Goal: Transaction & Acquisition: Purchase product/service

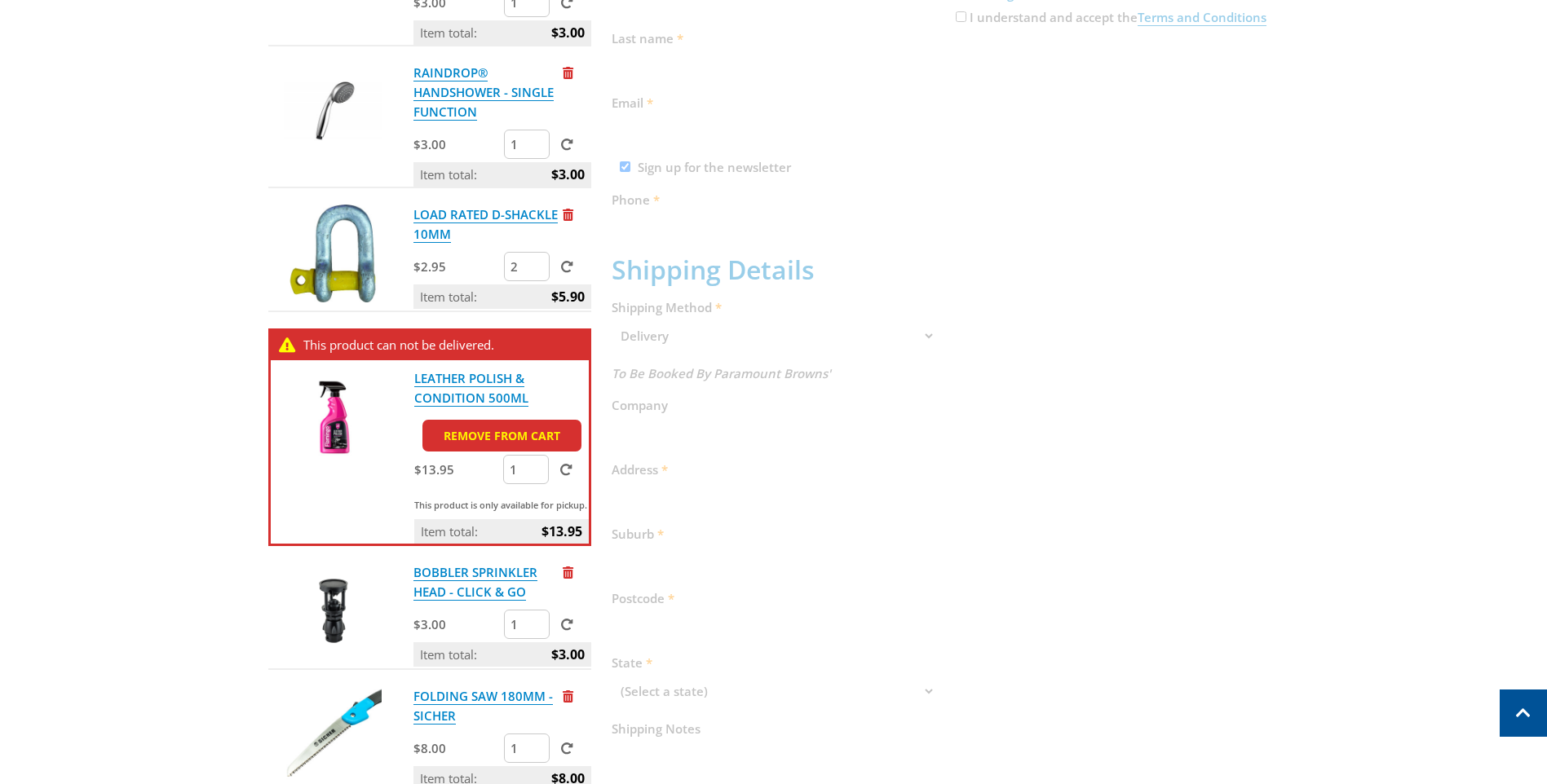
scroll to position [477, 0]
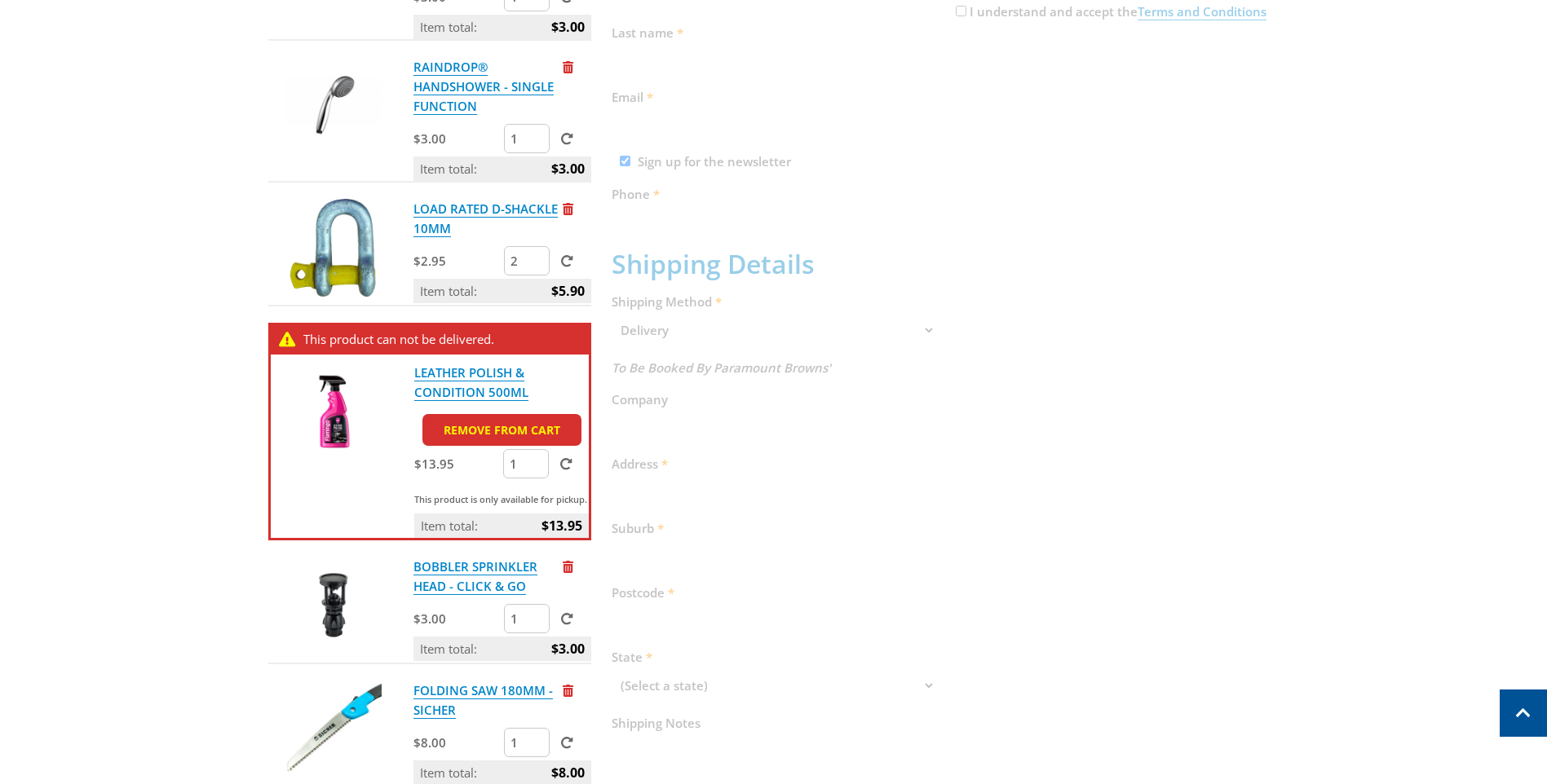
click at [541, 426] on link "Remove from cart" at bounding box center [501, 430] width 159 height 31
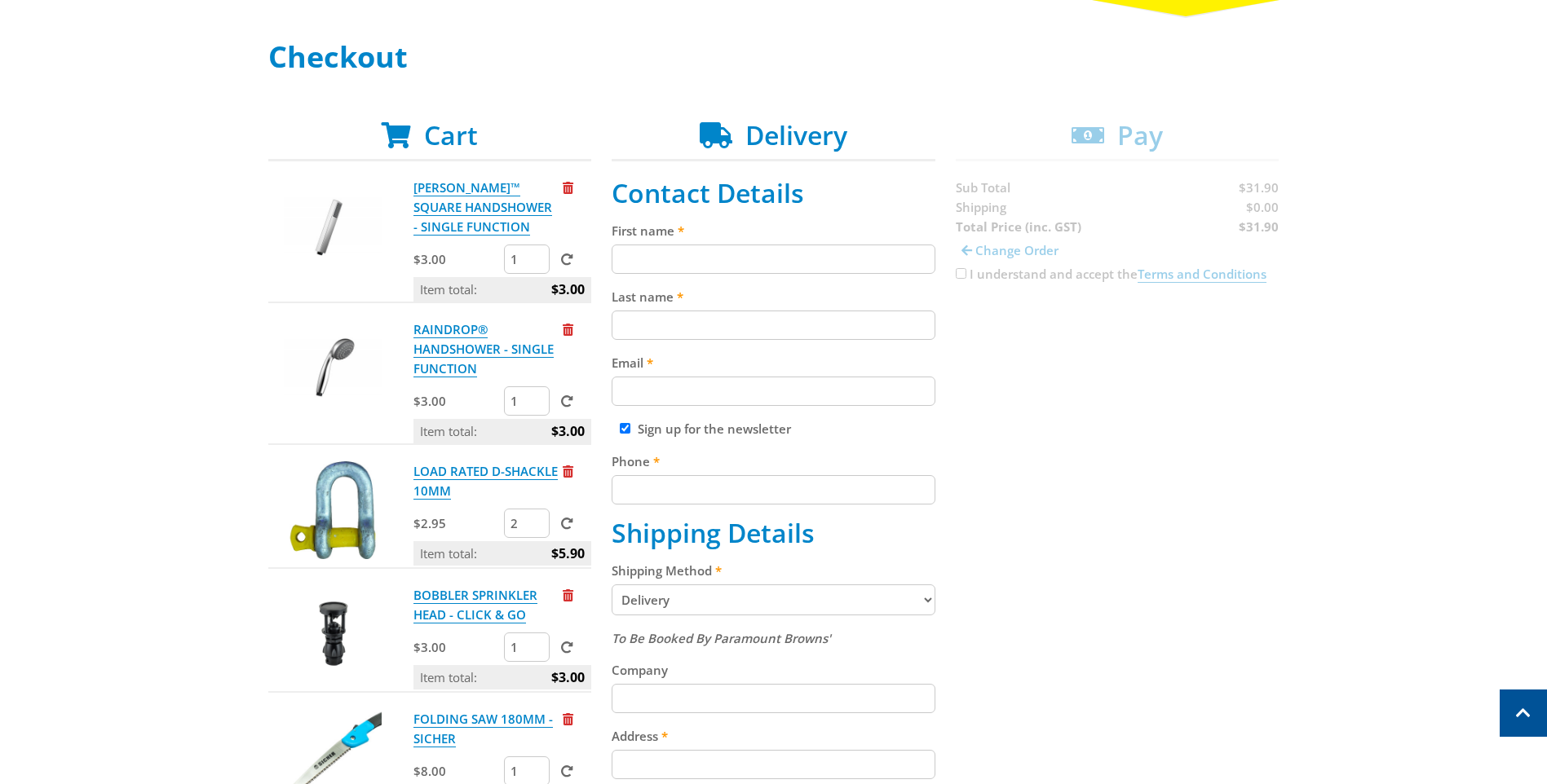
scroll to position [186, 0]
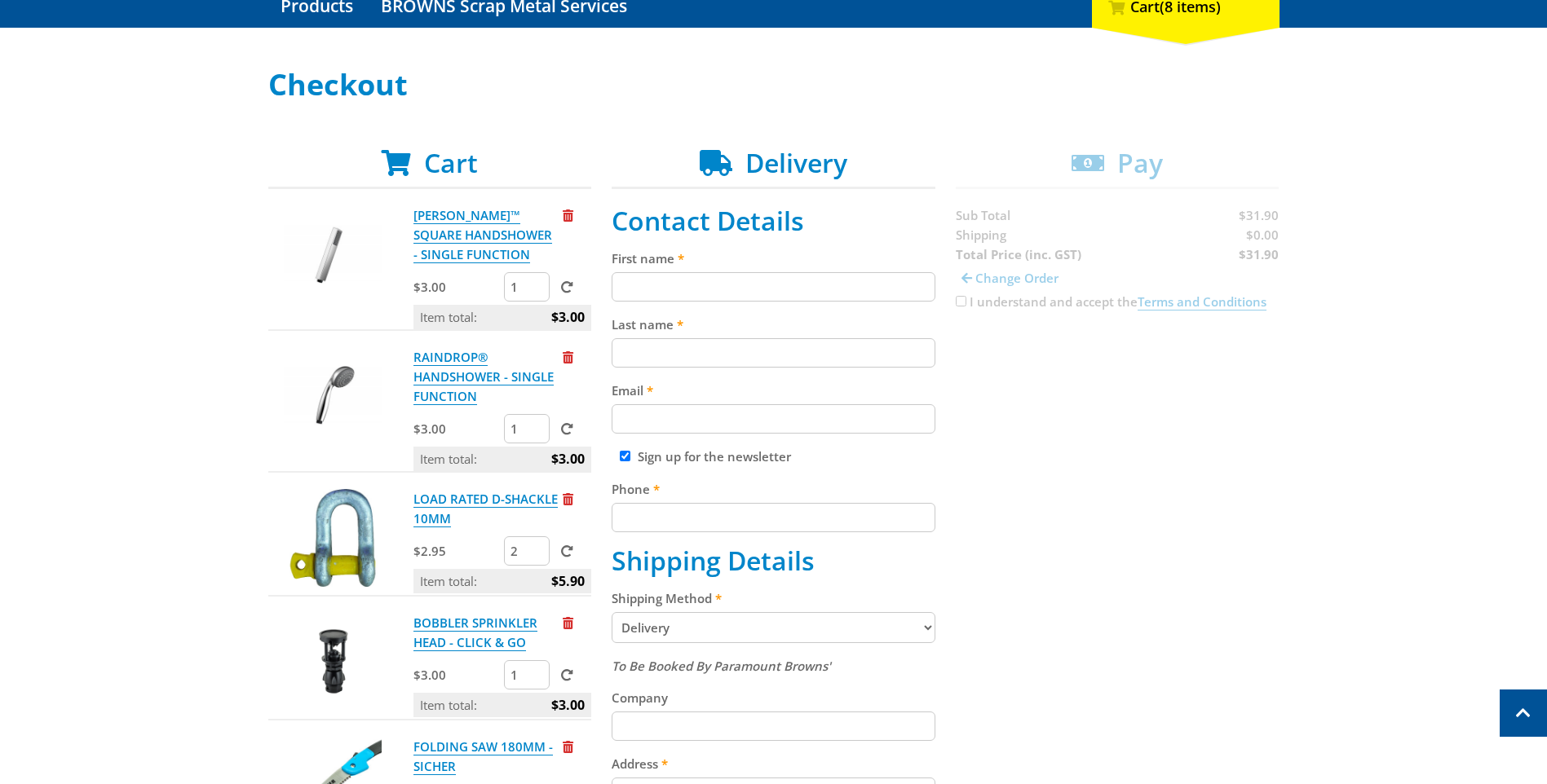
click at [960, 296] on div "Cart [PERSON_NAME]™ SQUARE HANDSHOWER - SINGLE FUNCTION $3.00 1 Item total: $3.…" at bounding box center [774, 683] width 1011 height 1071
click at [1043, 367] on div "Cart [PERSON_NAME]™ SQUARE HANDSHOWER - SINGLE FUNCTION $3.00 1 Item total: $3.…" at bounding box center [774, 683] width 1011 height 1071
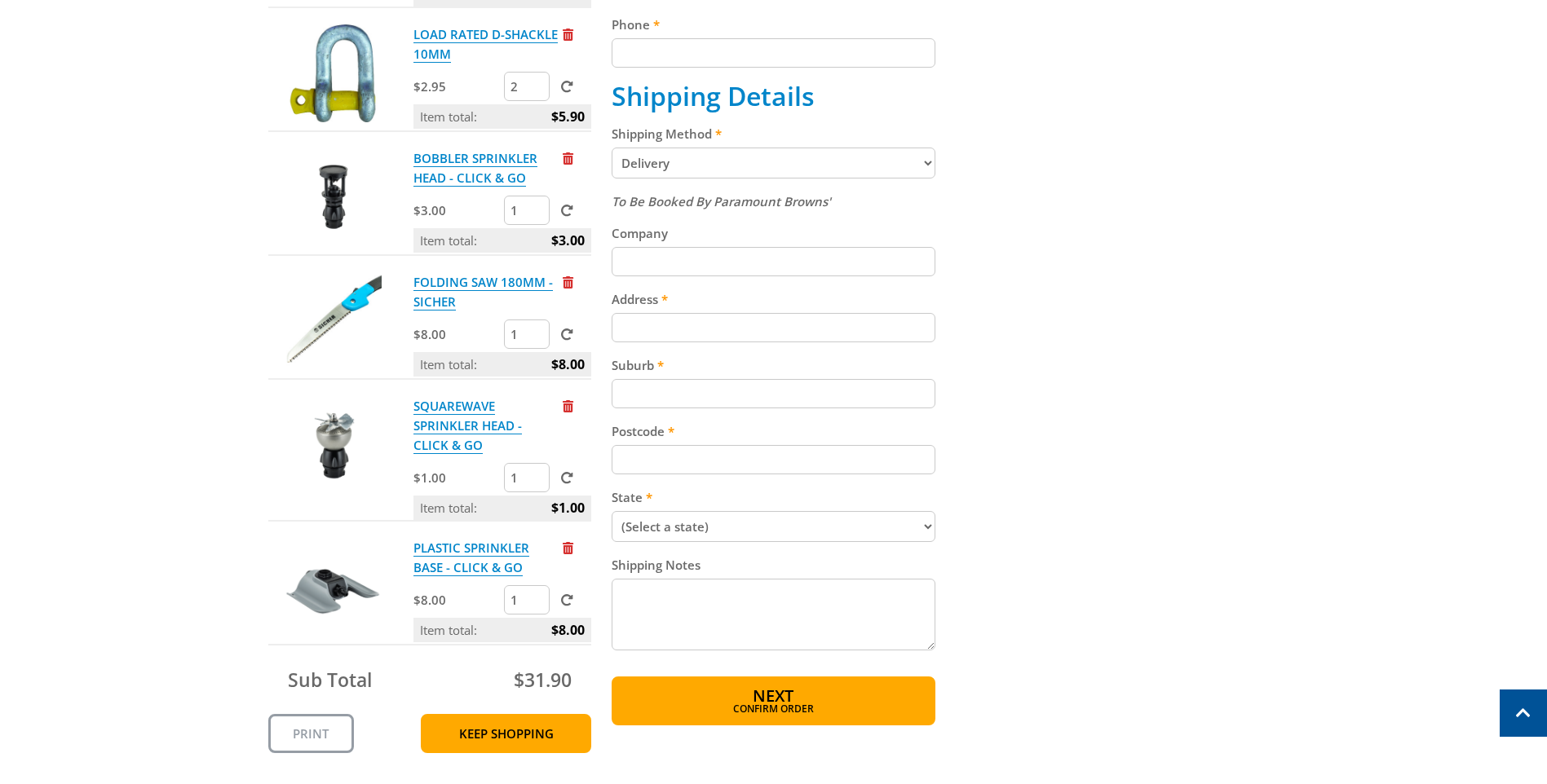
scroll to position [708, 0]
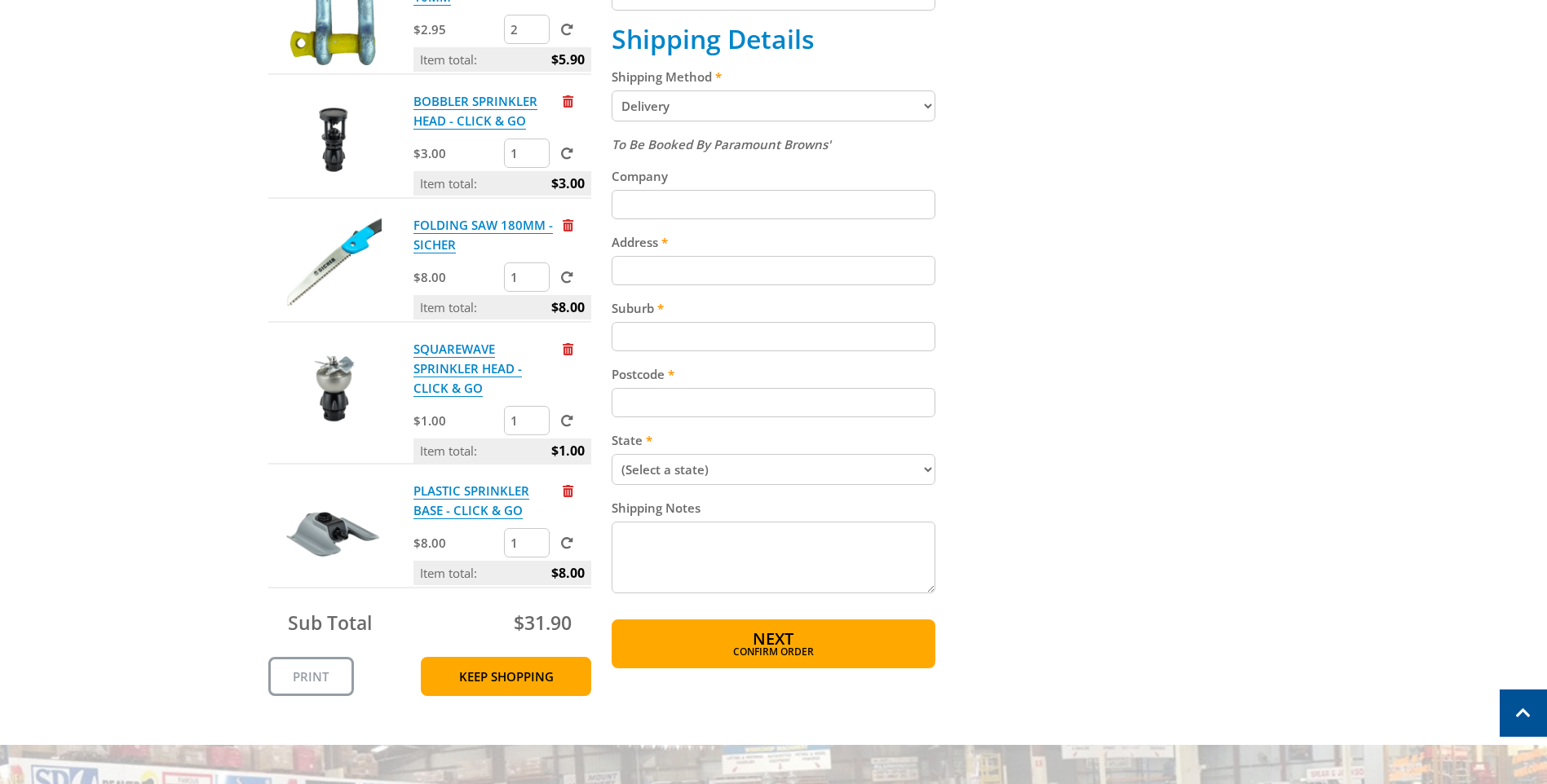
click at [810, 647] on span "Confirm order" at bounding box center [774, 651] width 254 height 9
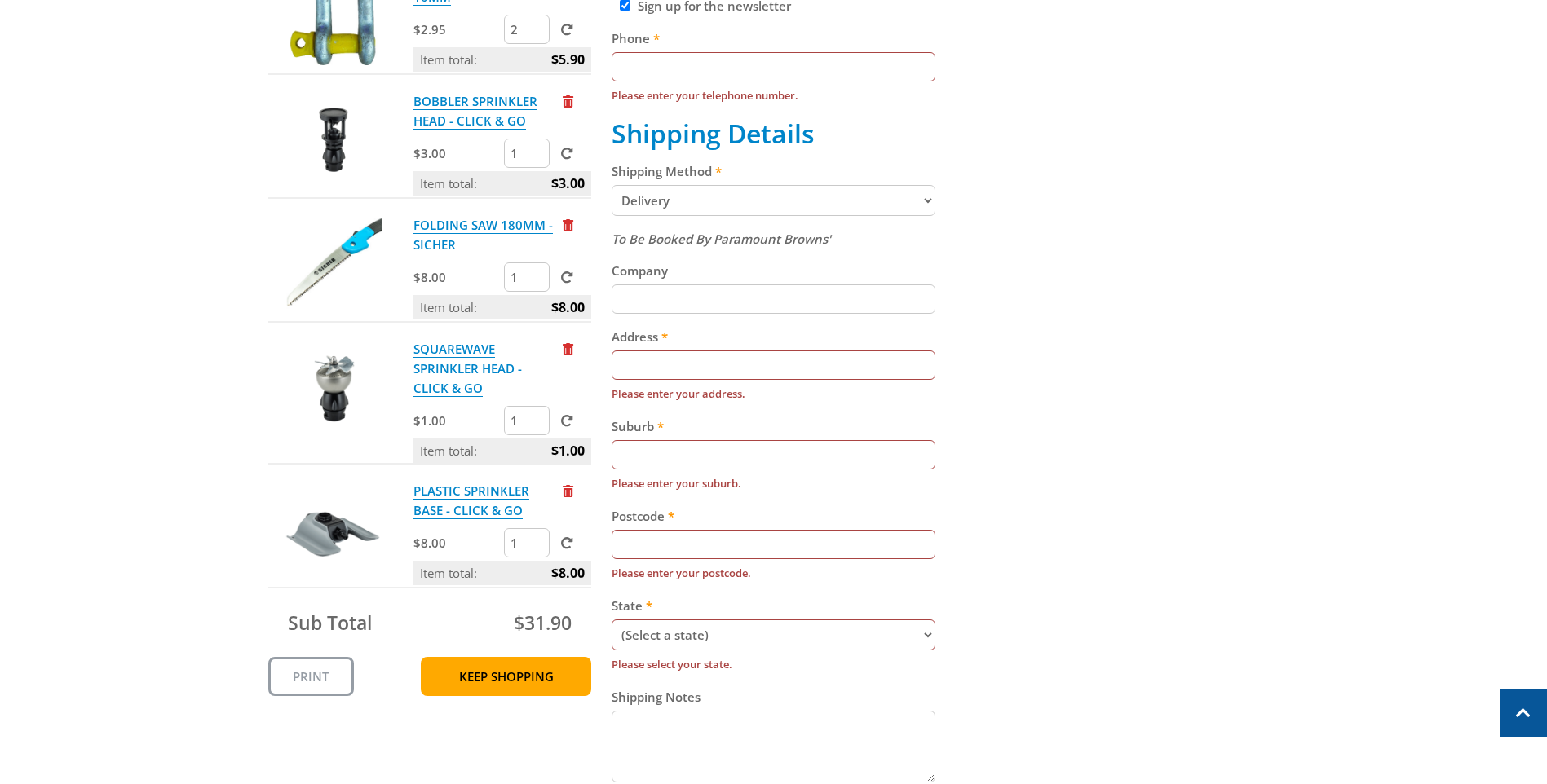
scroll to position [82, 0]
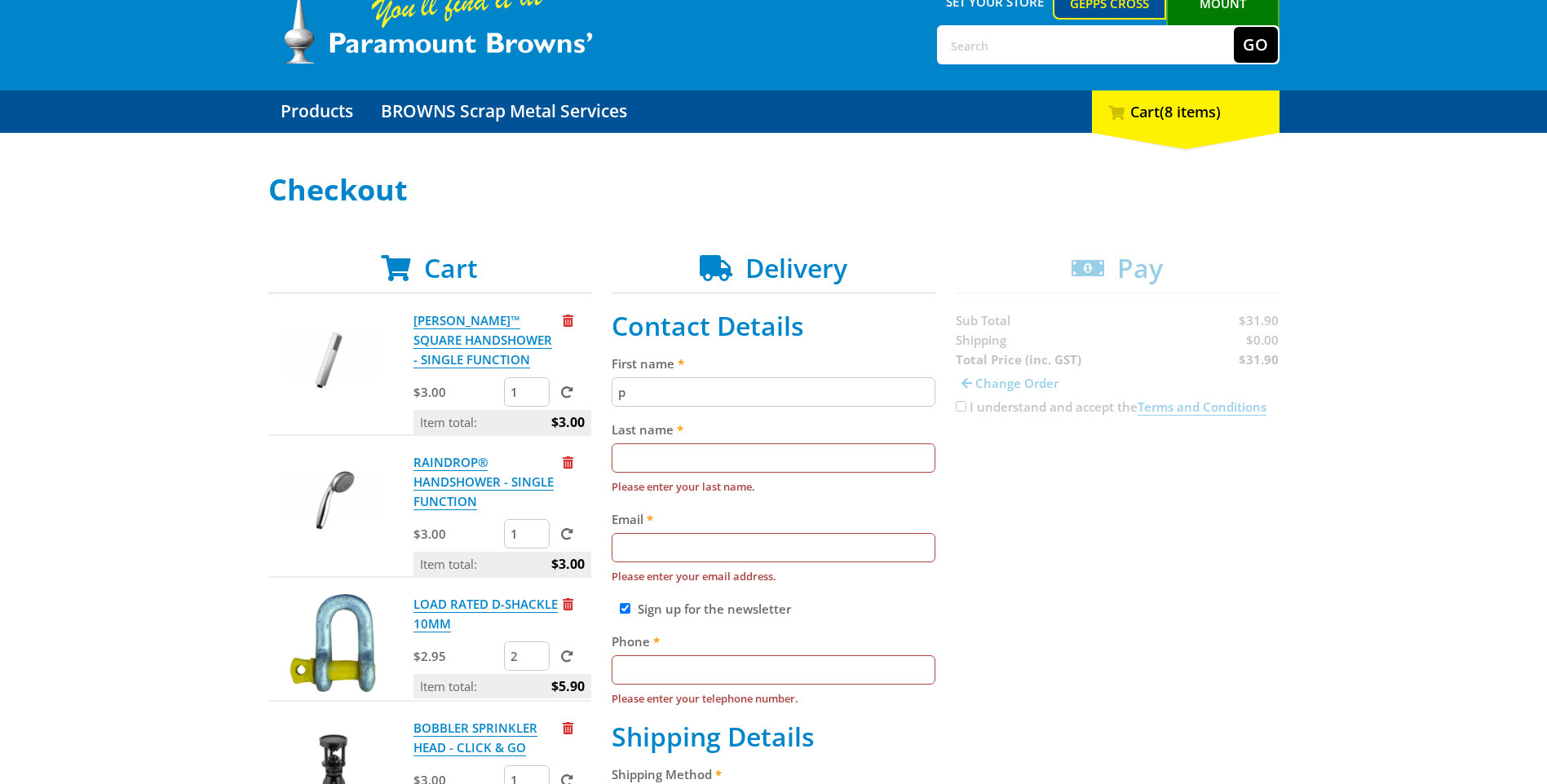
type input "[PERSON_NAME] Koil [PERSON_NAME]"
type input "[EMAIL_ADDRESS][DOMAIN_NAME]"
type input "0433736167"
type input "DHS"
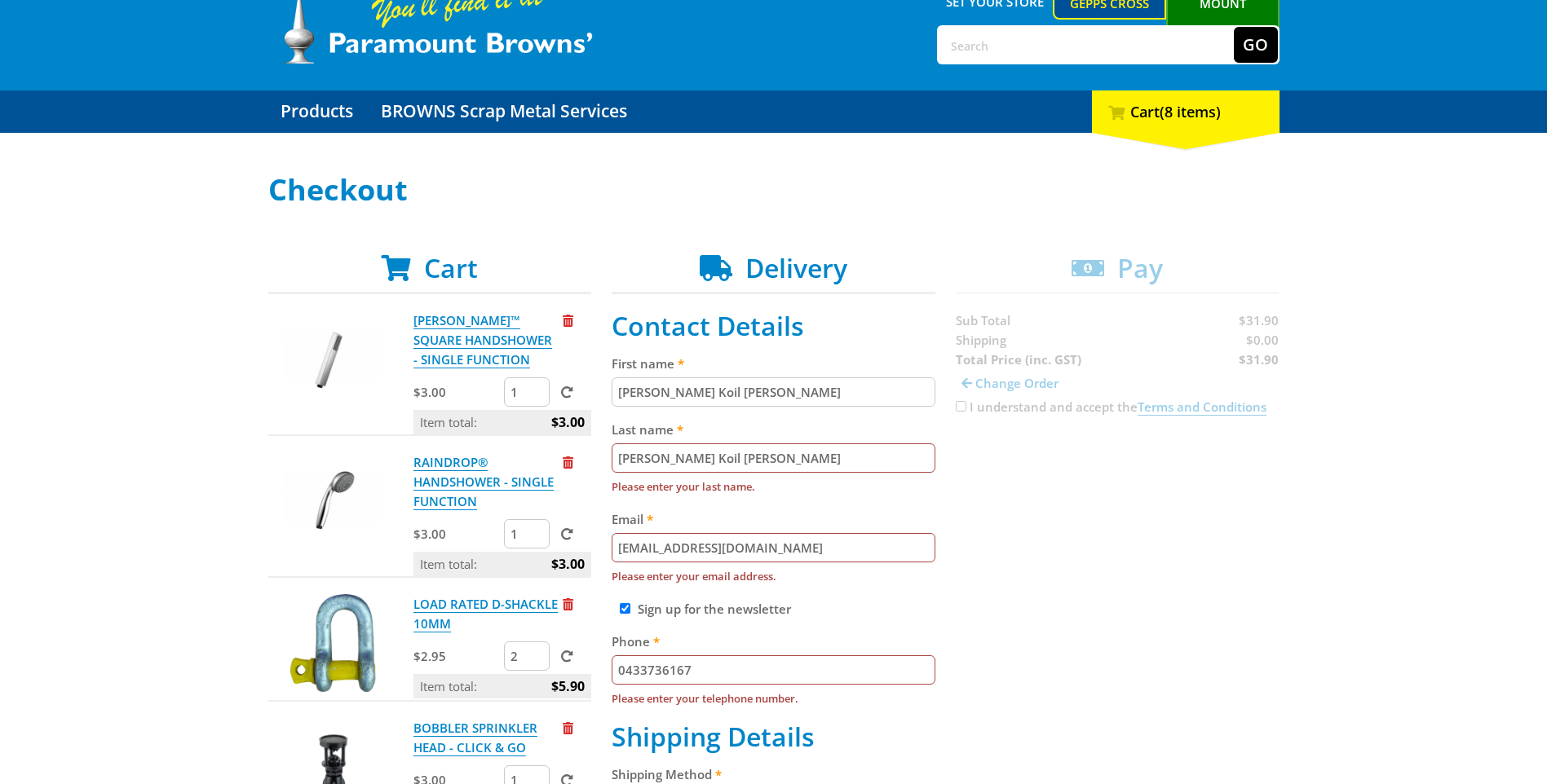
type input "[STREET_ADDRESS][PERSON_NAME]"
type input "[PERSON_NAME][GEOGRAPHIC_DATA], 5023"
type input "5023"
select select "SA"
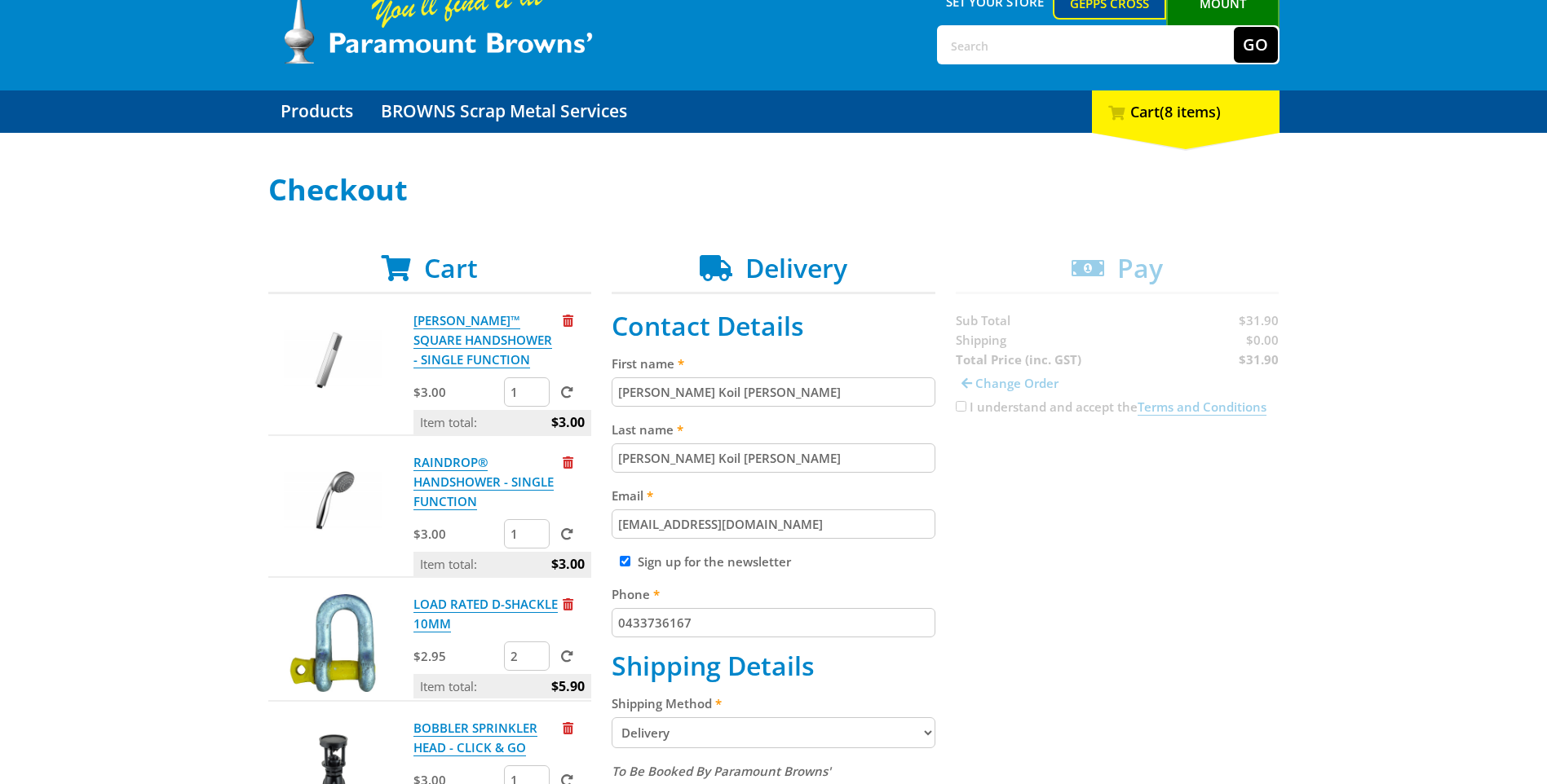
type input "[PERSON_NAME] Koil [PERSON_NAME]"
drag, startPoint x: 734, startPoint y: 456, endPoint x: 608, endPoint y: 457, distance: 126.0
click at [608, 457] on div "Cart [PERSON_NAME]™ SQUARE HANDSHOWER - SINGLE FUNCTION $3.00 1 Item total: $3.…" at bounding box center [774, 788] width 1011 height 1071
type input "[PERSON_NAME]"
drag, startPoint x: 692, startPoint y: 385, endPoint x: 761, endPoint y: 388, distance: 69.1
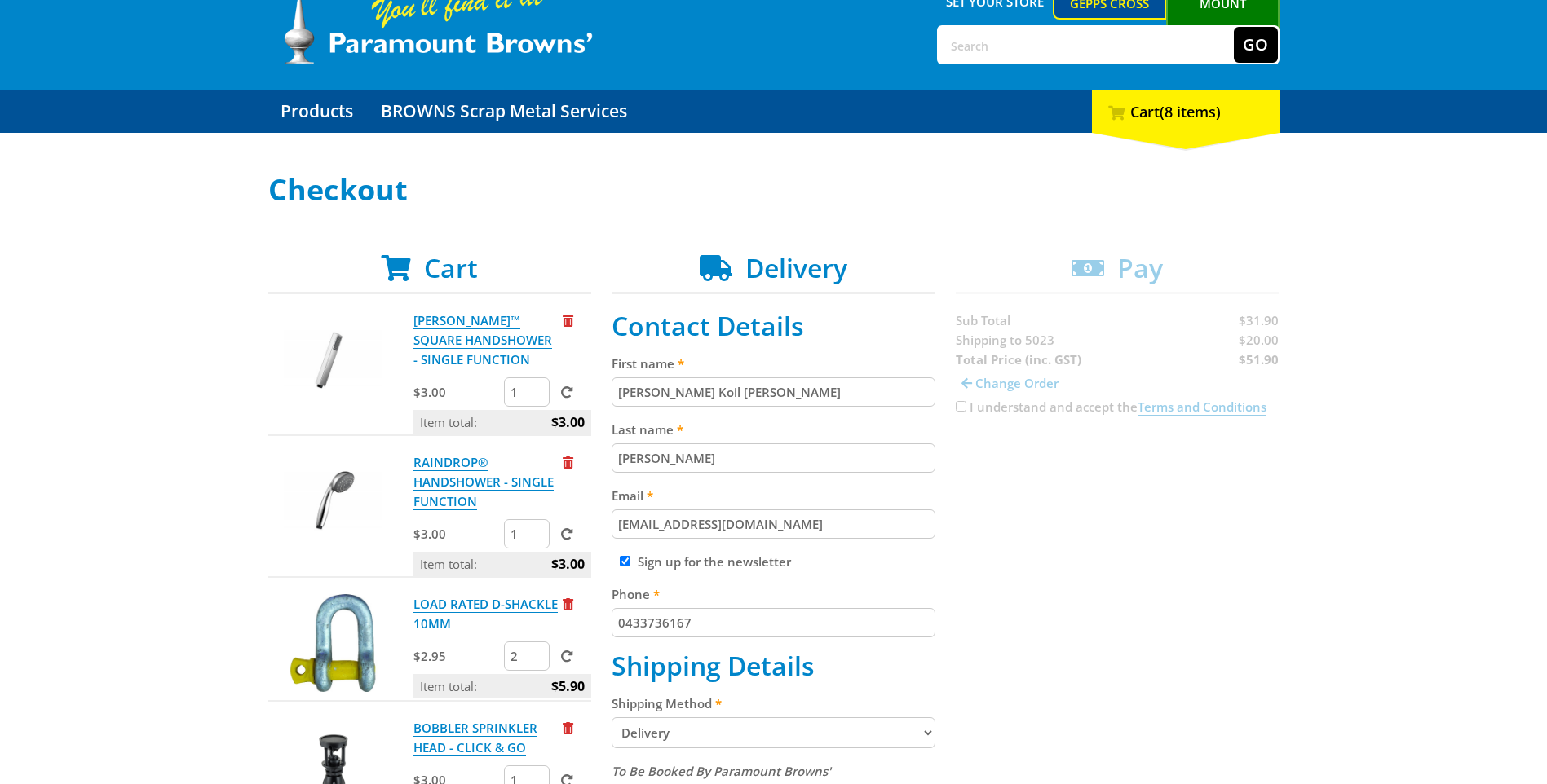
click at [761, 388] on input "[PERSON_NAME] Koil [PERSON_NAME]" at bounding box center [773, 392] width 324 height 29
type input "Prem"
click at [1239, 615] on div "Cart [PERSON_NAME]™ SQUARE HANDSHOWER - SINGLE FUNCTION $3.00 1 Item total: $3.…" at bounding box center [774, 788] width 1011 height 1071
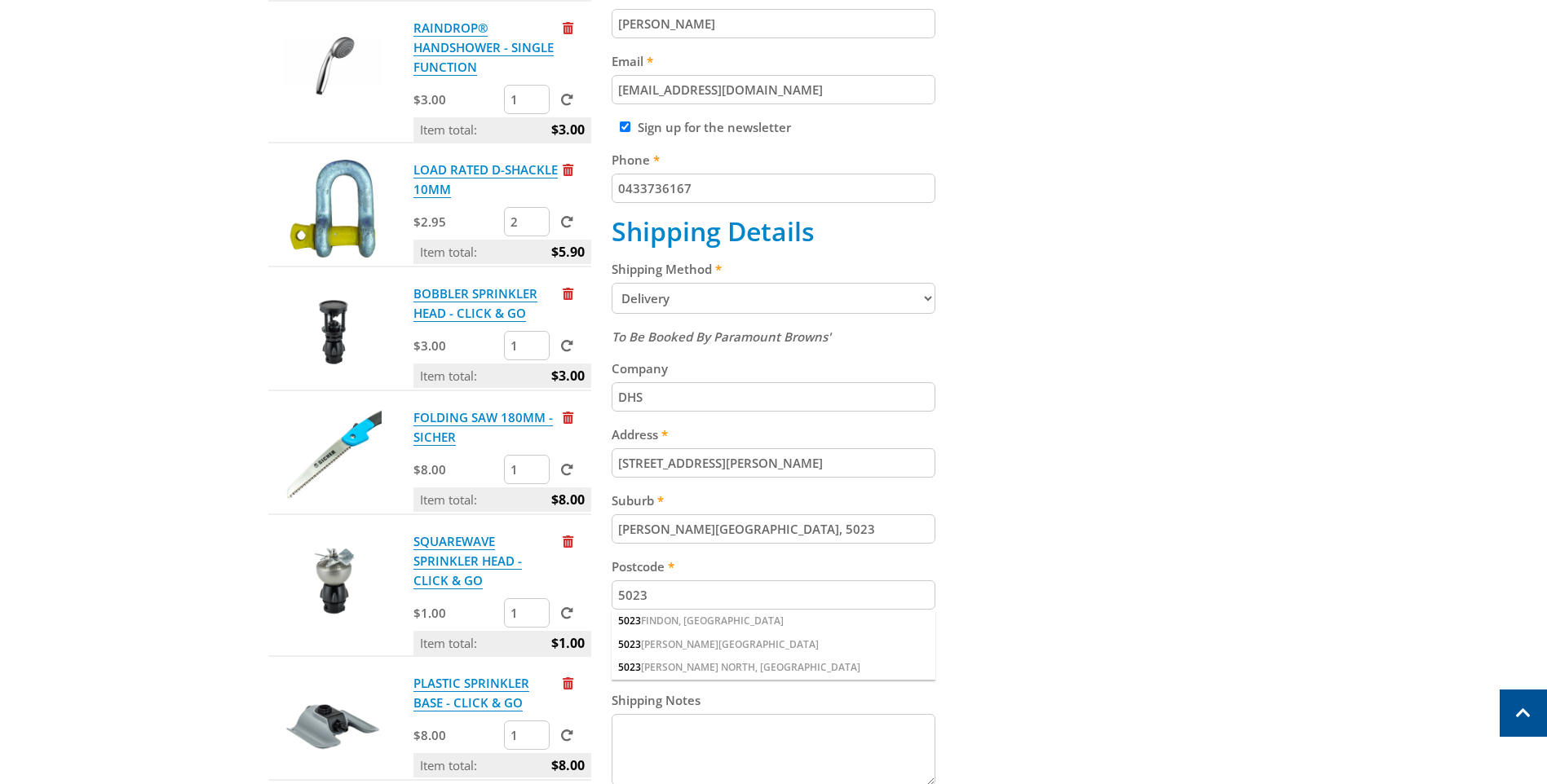
scroll to position [532, 0]
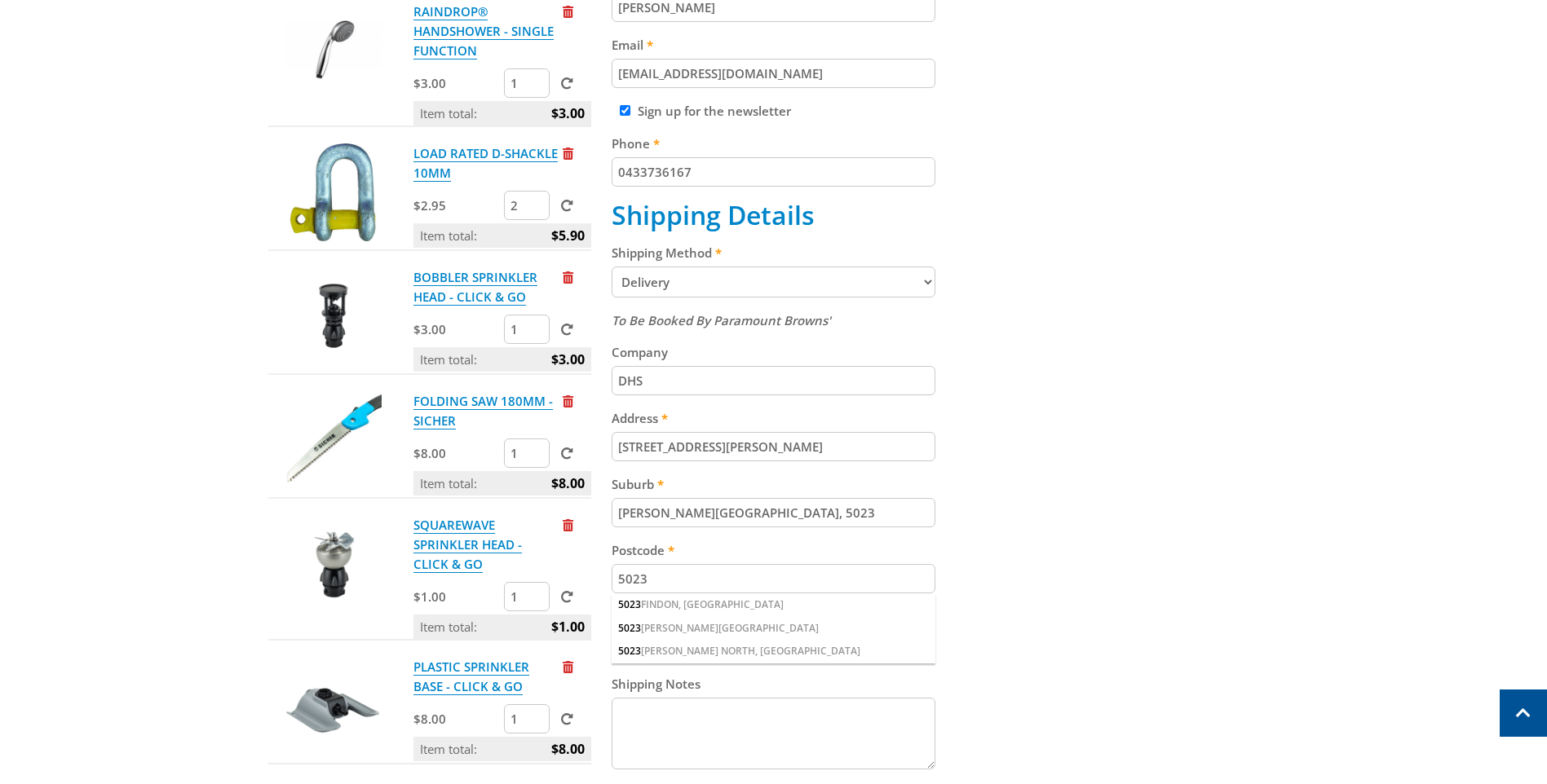
drag, startPoint x: 702, startPoint y: 371, endPoint x: 603, endPoint y: 379, distance: 99.3
click at [603, 379] on div "Cart [PERSON_NAME]™ SQUARE HANDSHOWER - SINGLE FUNCTION $3.00 1 Item total: $3.…" at bounding box center [774, 337] width 1011 height 1071
click at [1139, 483] on div "Cart [PERSON_NAME]™ SQUARE HANDSHOWER - SINGLE FUNCTION $3.00 1 Item total: $3.…" at bounding box center [774, 337] width 1011 height 1071
click at [685, 627] on div "5023 [PERSON_NAME][GEOGRAPHIC_DATA]" at bounding box center [773, 628] width 324 height 23
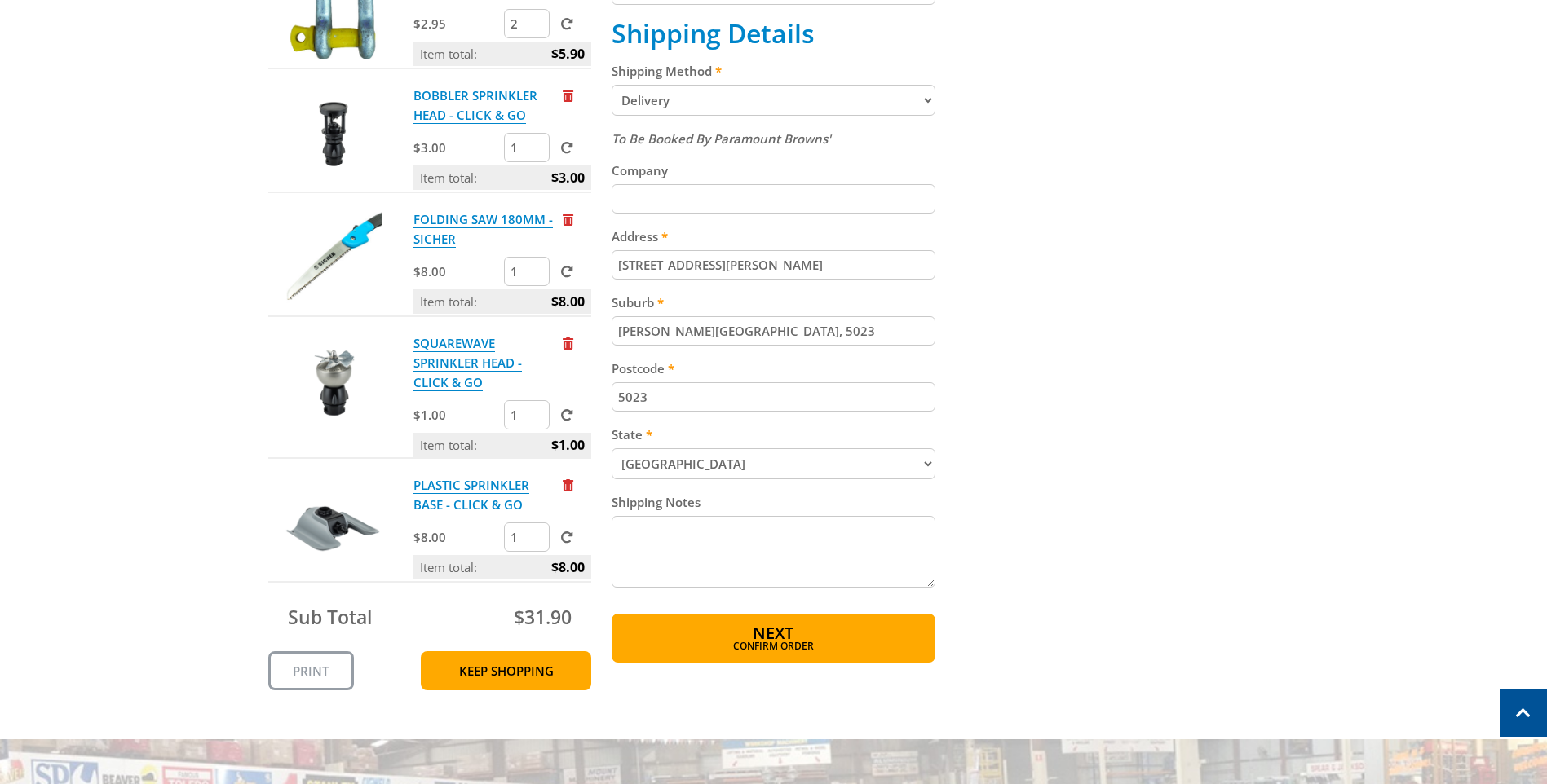
scroll to position [721, 0]
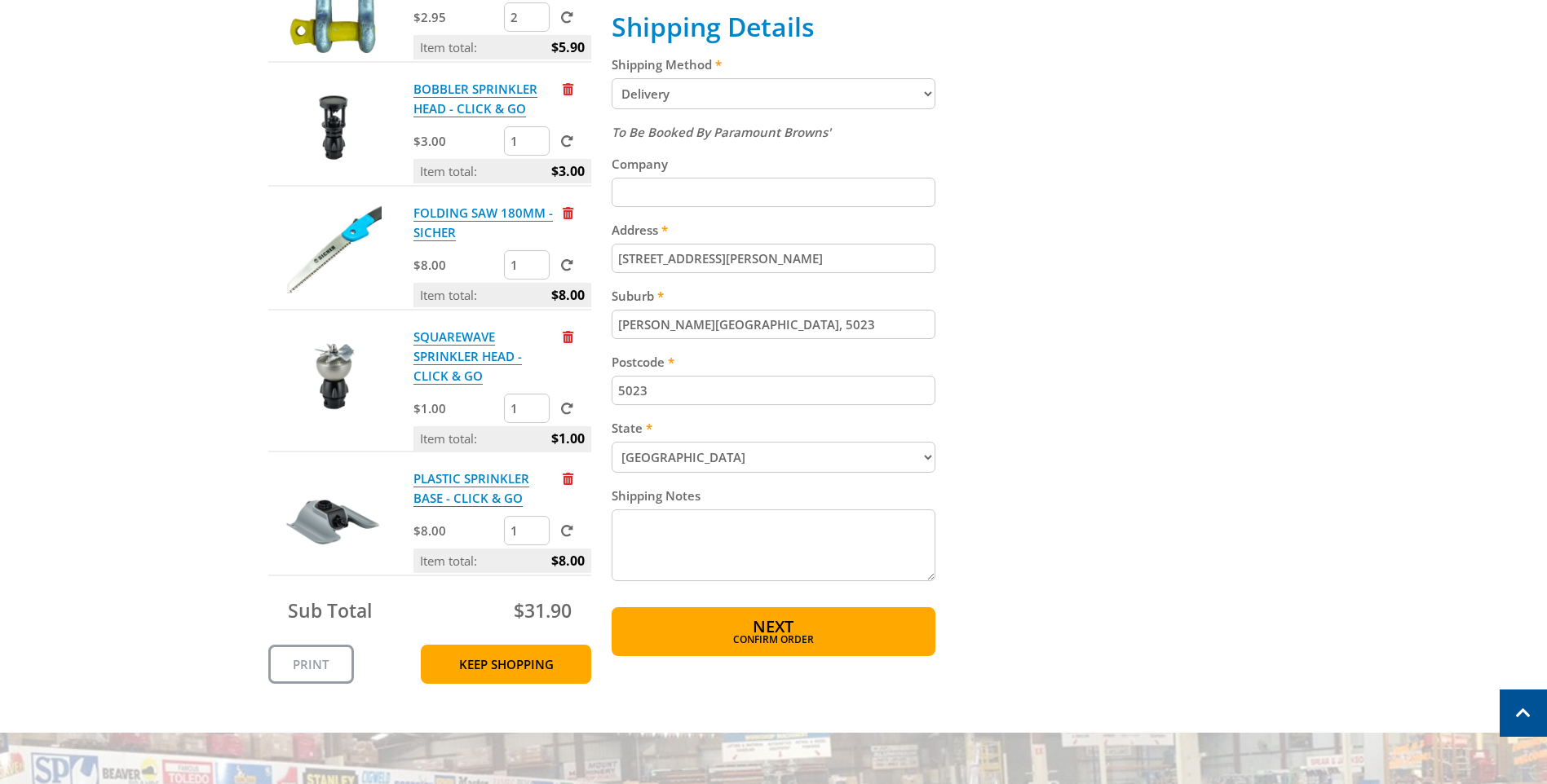
click at [787, 637] on span "Confirm order" at bounding box center [774, 639] width 254 height 9
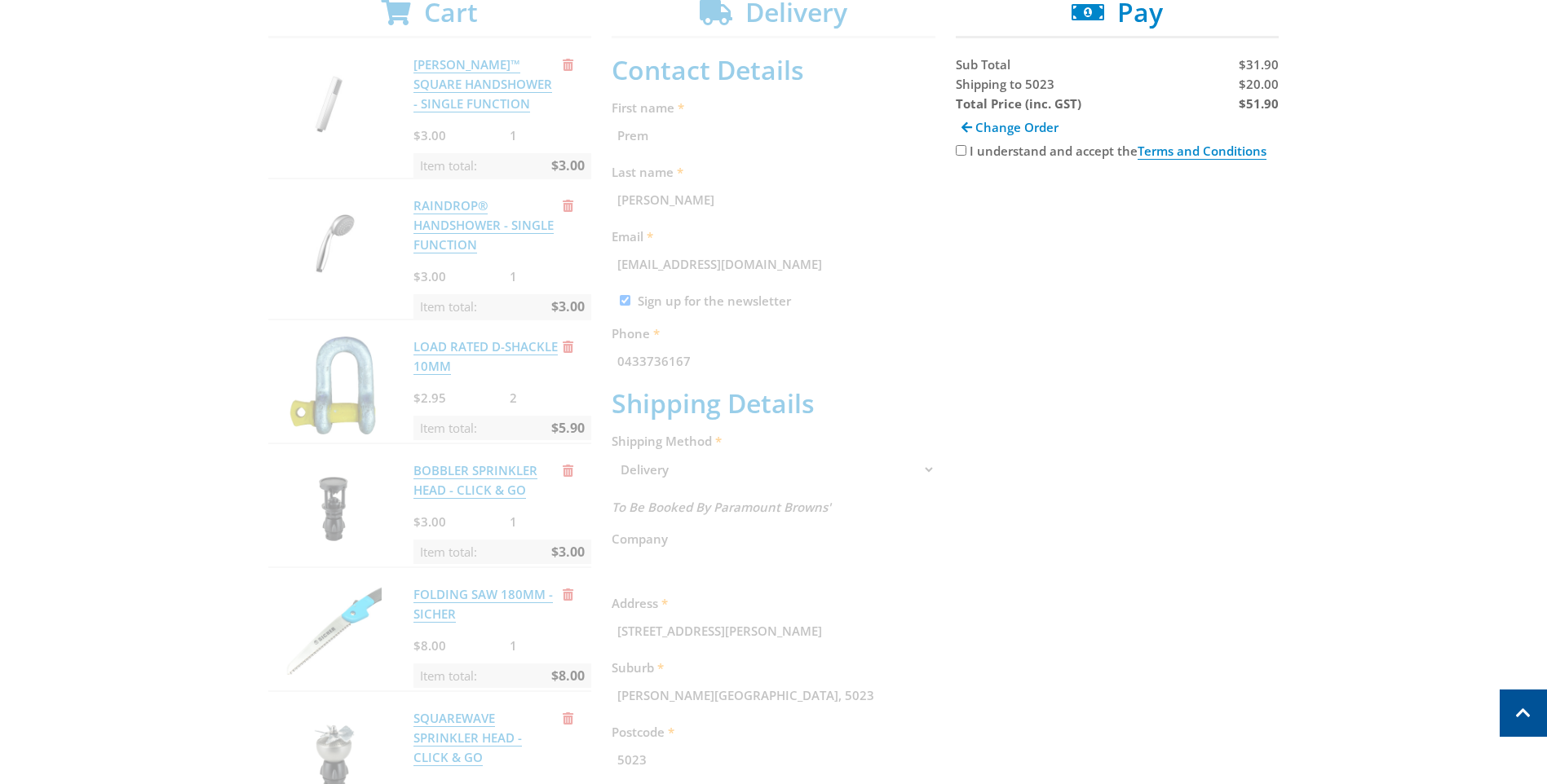
scroll to position [335, 0]
click at [962, 152] on input "I understand and accept the Terms and Conditions" at bounding box center [961, 153] width 10 height 10
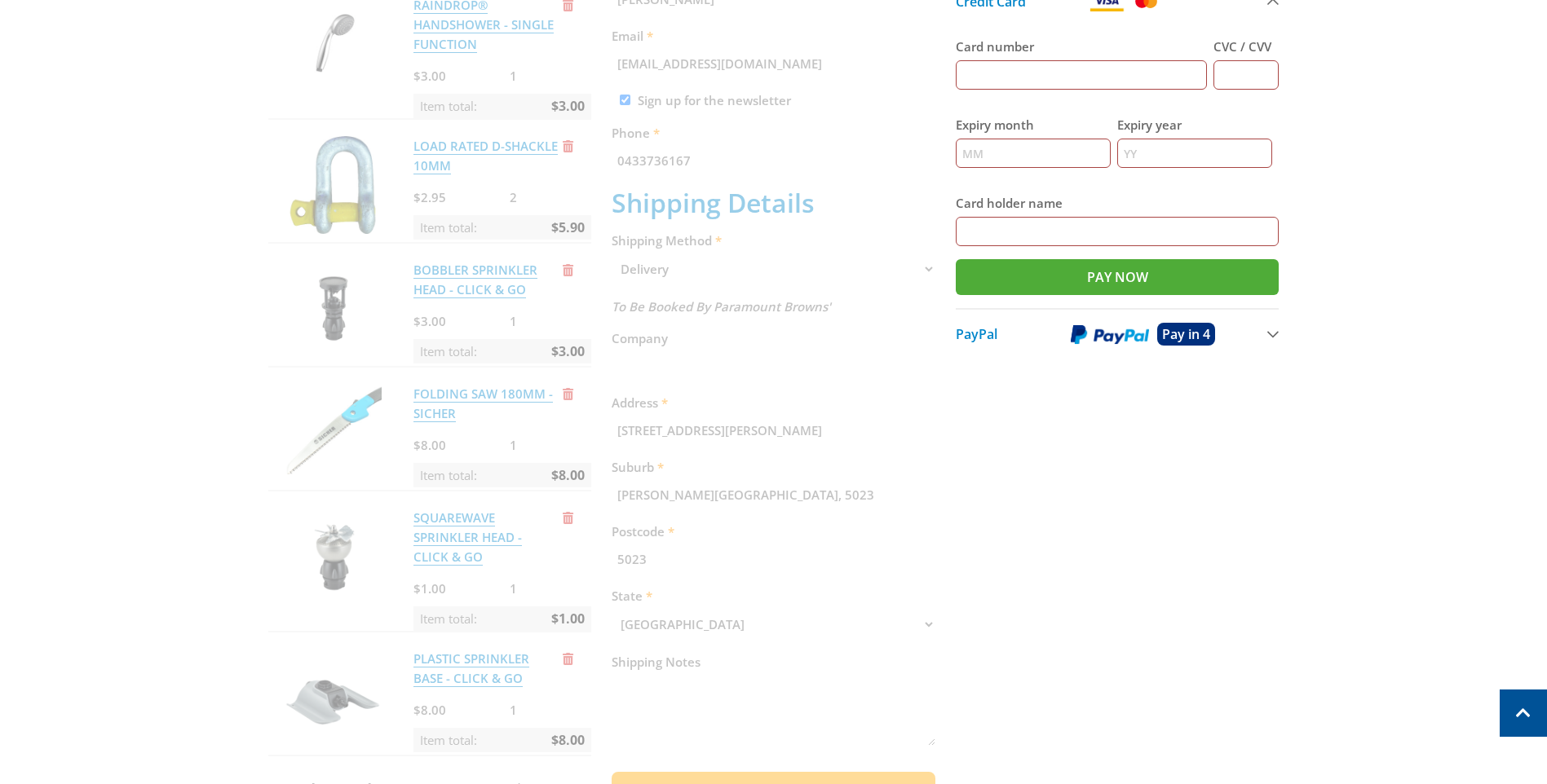
scroll to position [0, 0]
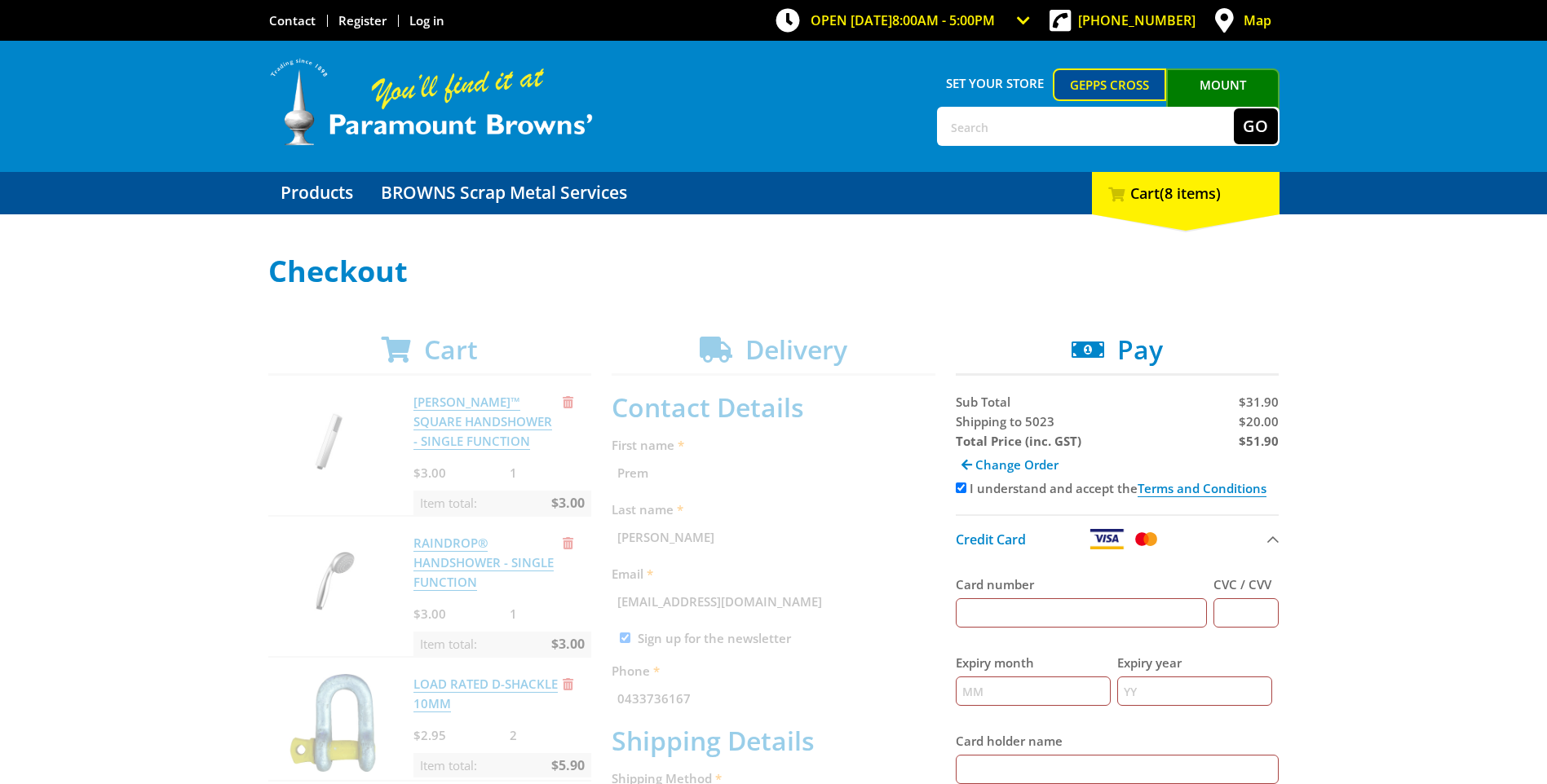
click at [959, 486] on input "I understand and accept the Terms and Conditions" at bounding box center [961, 488] width 10 height 10
checkbox input "false"
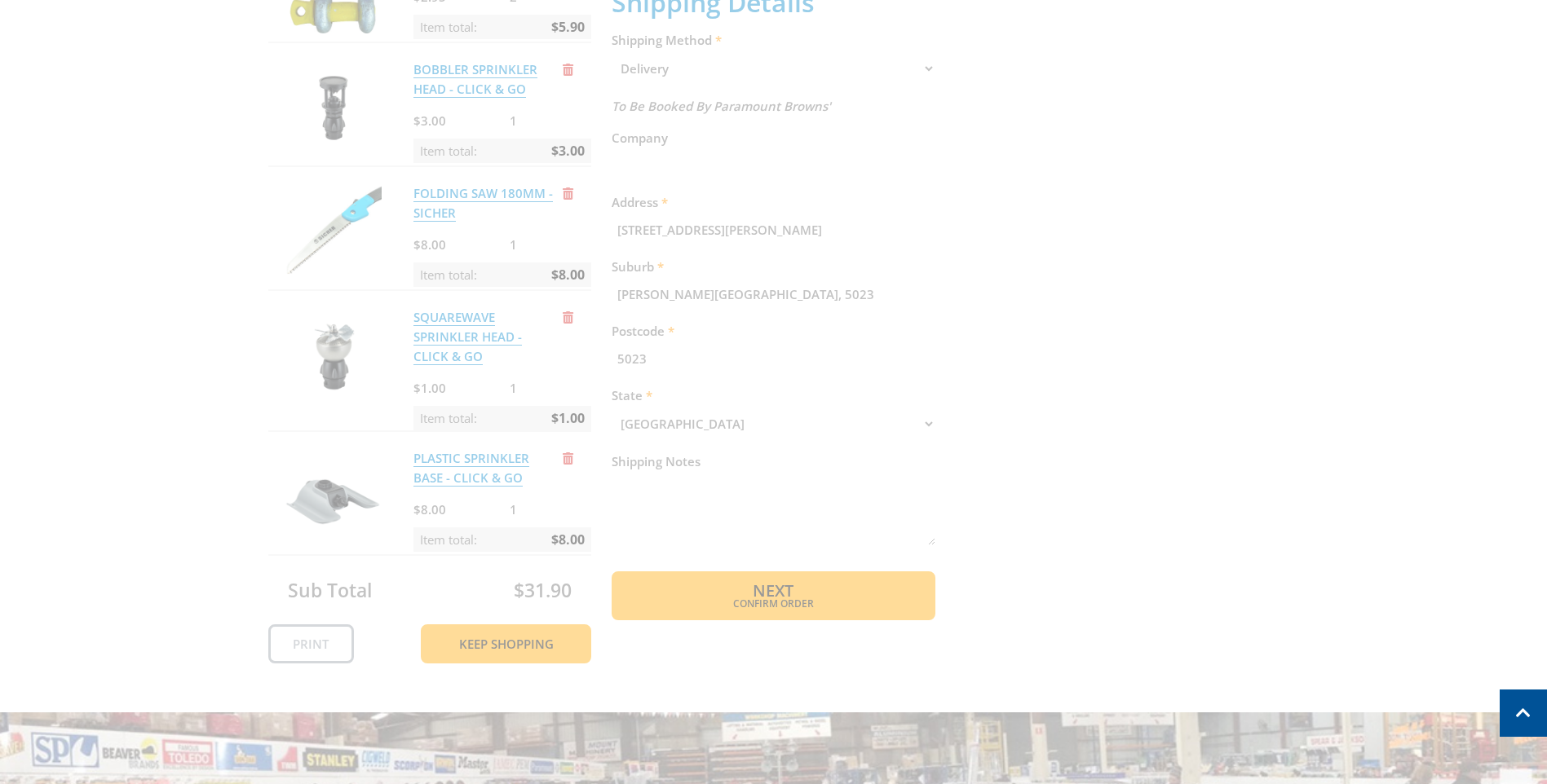
scroll to position [60, 0]
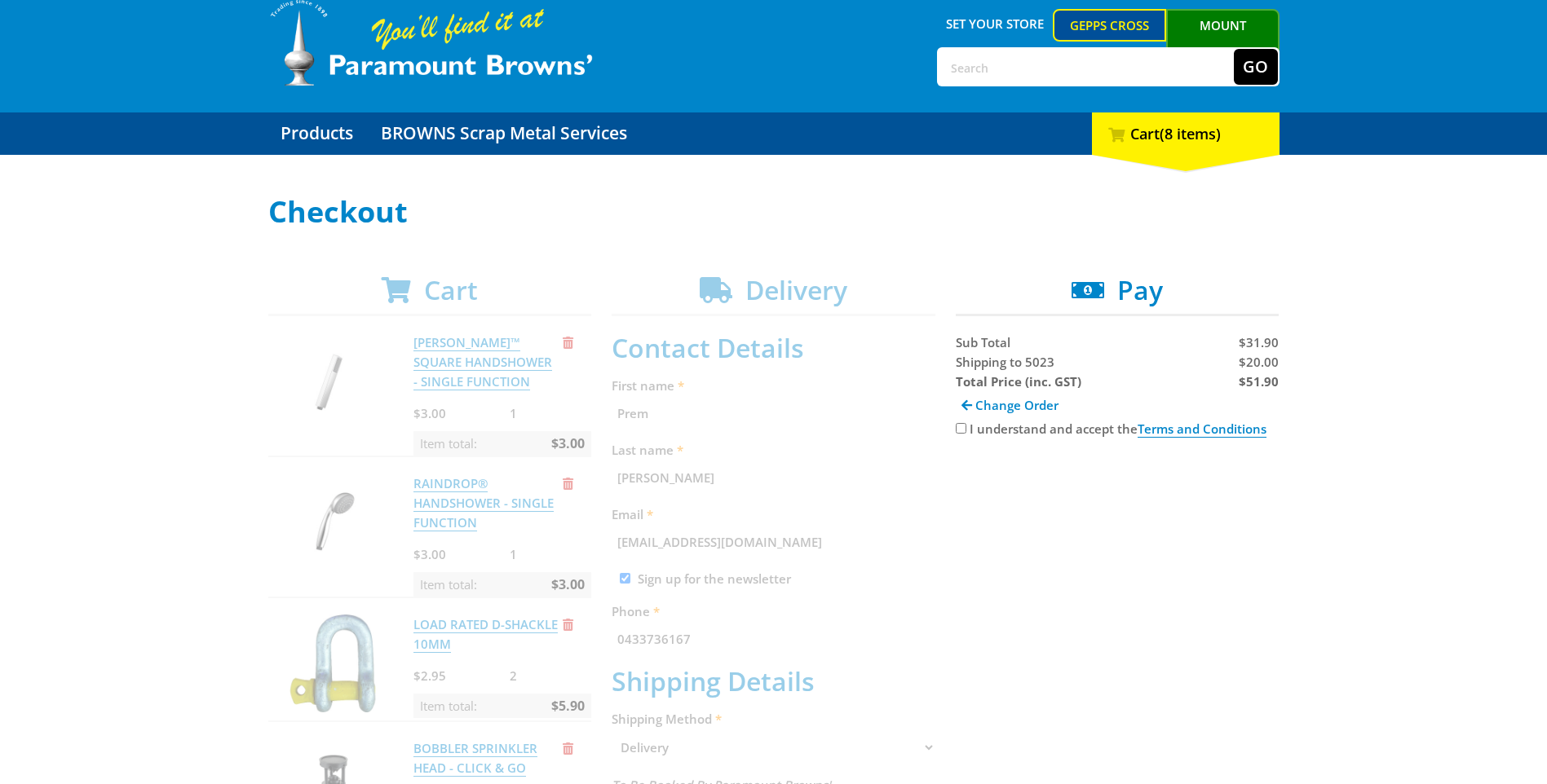
click at [1026, 409] on span "Change Order" at bounding box center [1017, 404] width 83 height 16
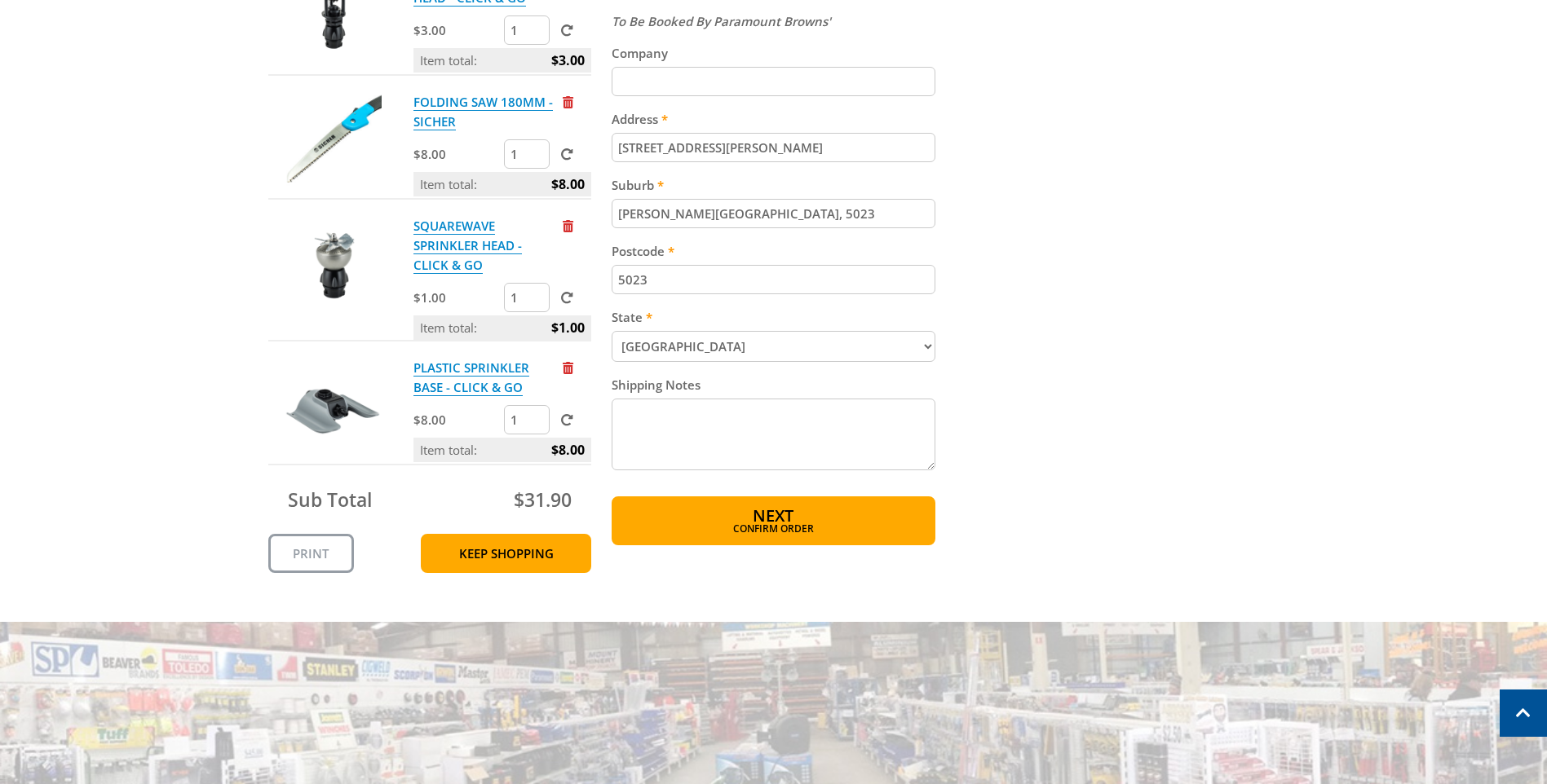
scroll to position [912, 0]
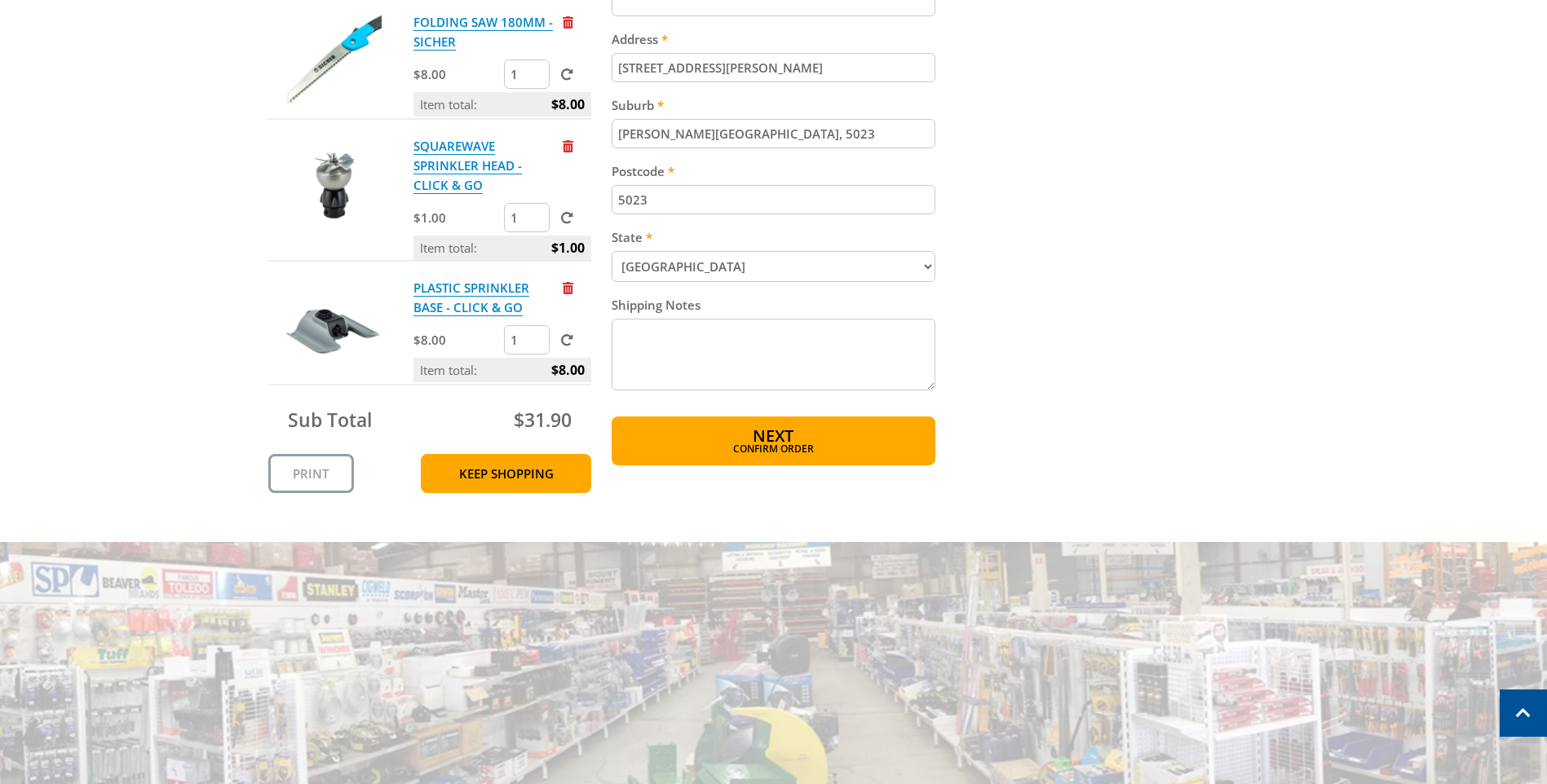
click at [556, 472] on link "Keep Shopping" at bounding box center [506, 473] width 170 height 39
